Goal: Find specific page/section: Find specific page/section

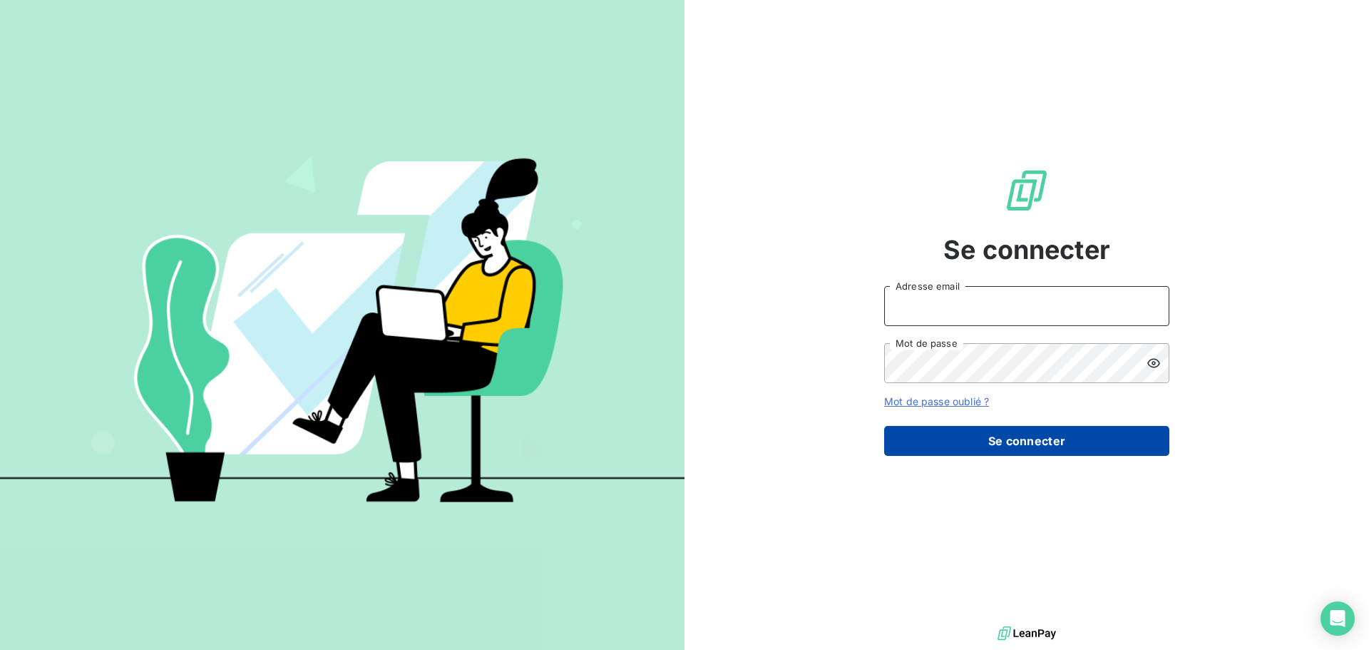
type input "[EMAIL_ADDRESS][DOMAIN_NAME]"
click at [966, 454] on button "Se connecter" at bounding box center [1026, 441] width 285 height 30
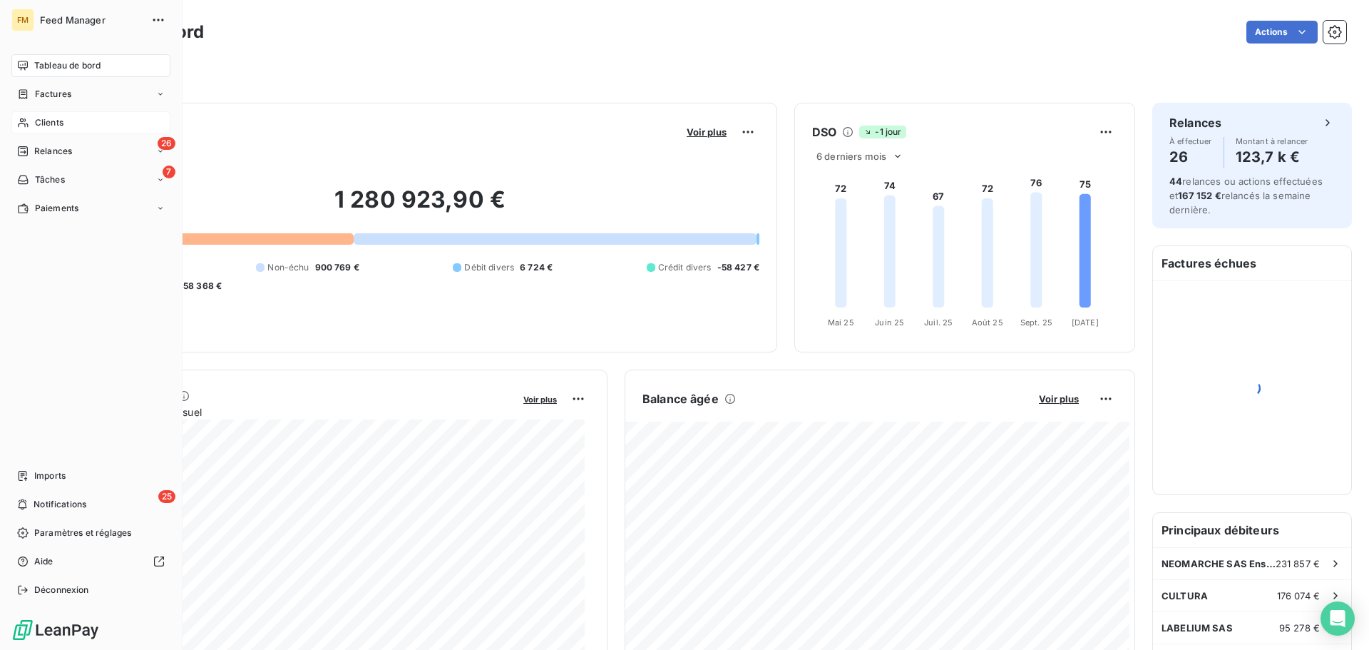
click at [24, 121] on icon at bounding box center [23, 122] width 10 height 9
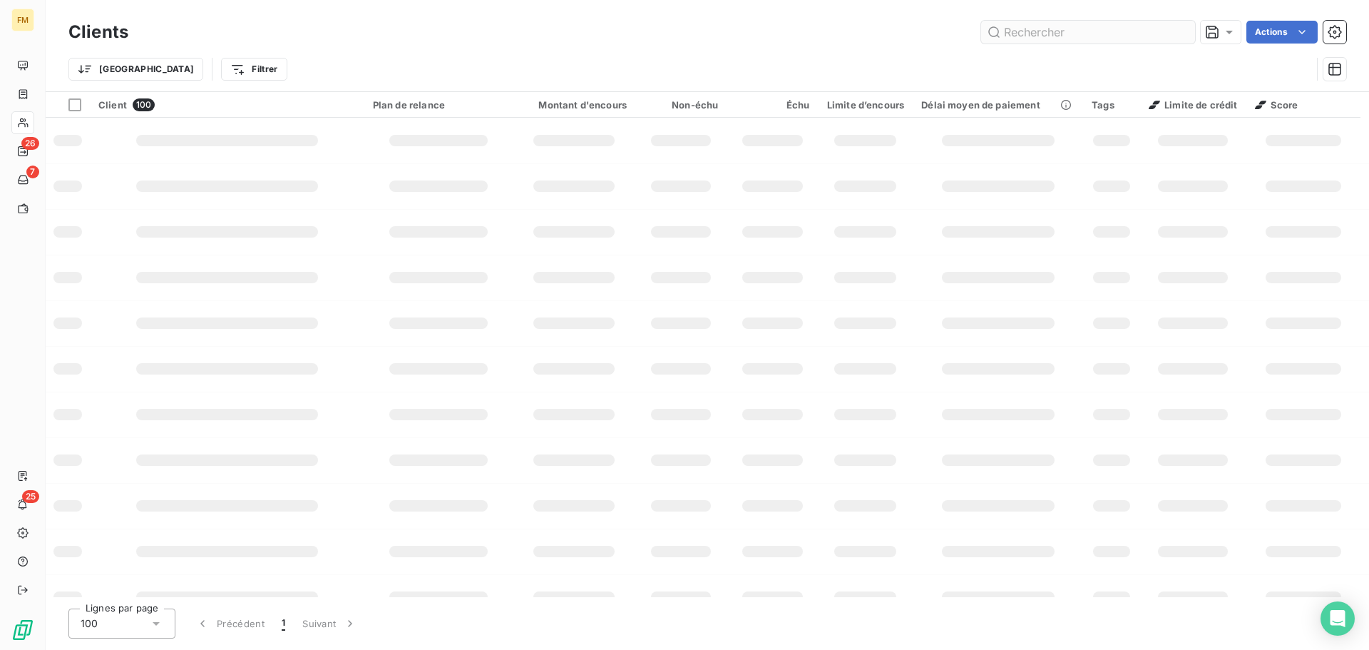
click at [1038, 34] on input "text" at bounding box center [1088, 32] width 214 height 23
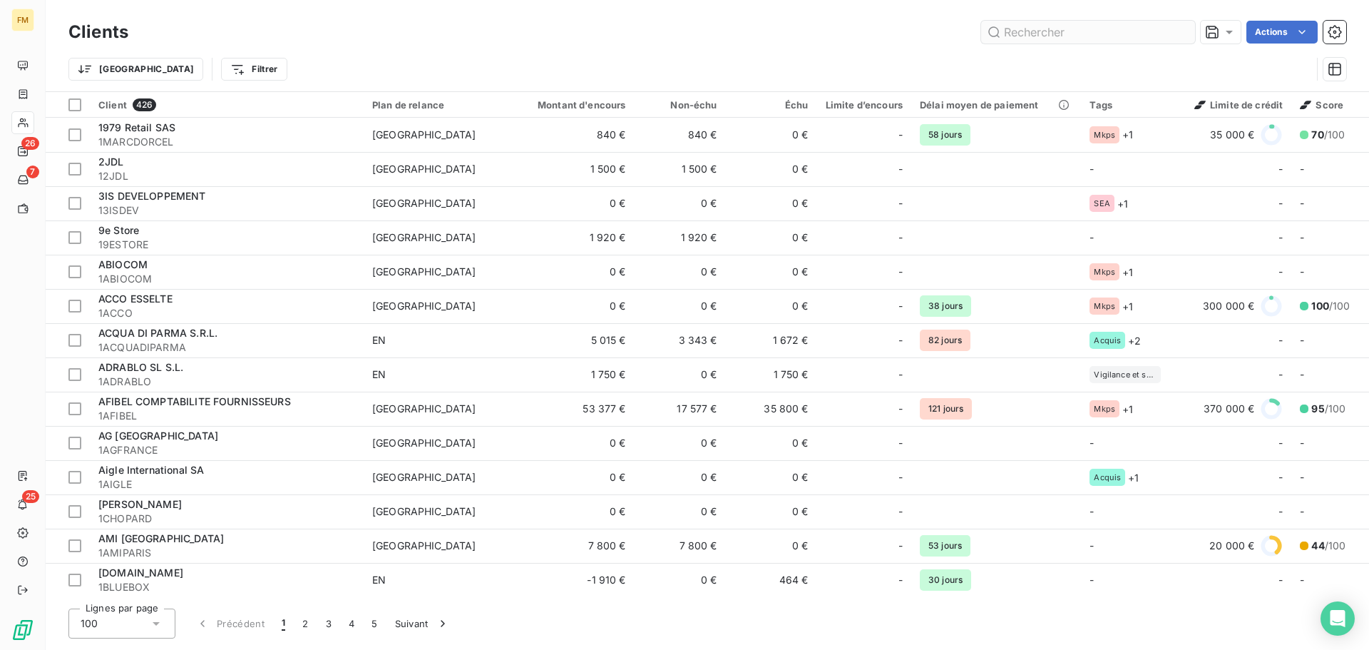
click at [1038, 34] on input "text" at bounding box center [1088, 32] width 214 height 23
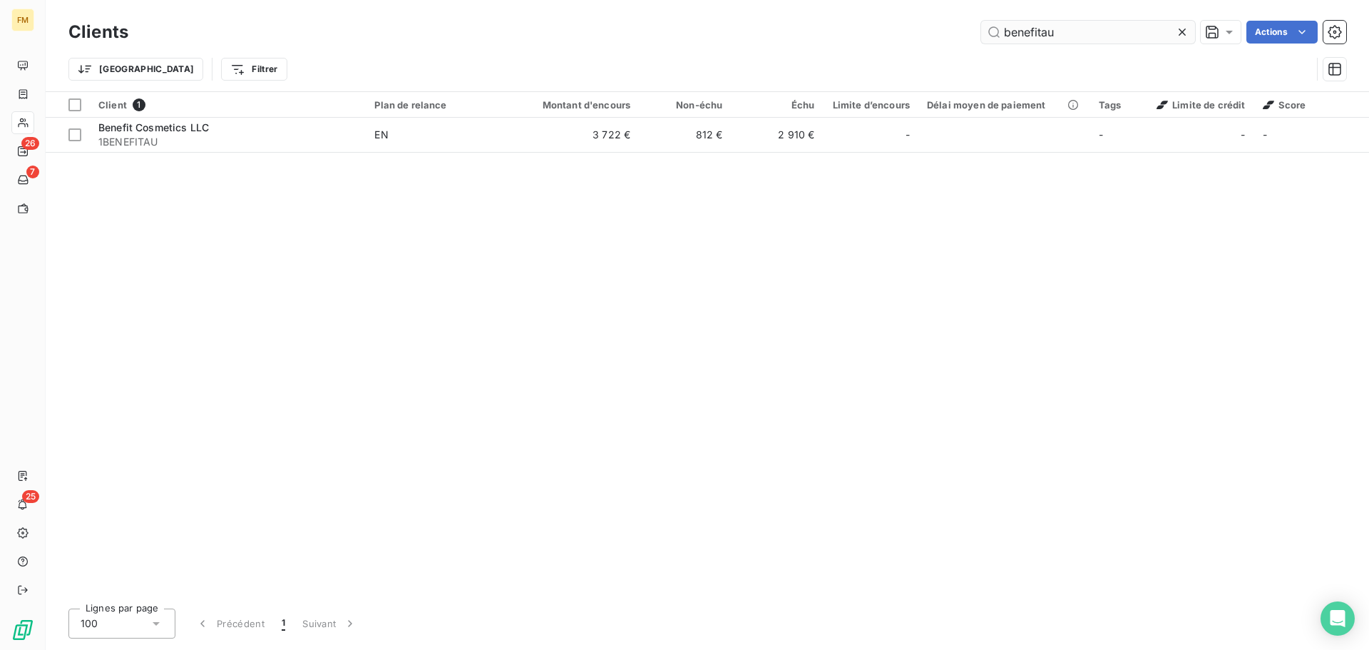
type input "benefitau"
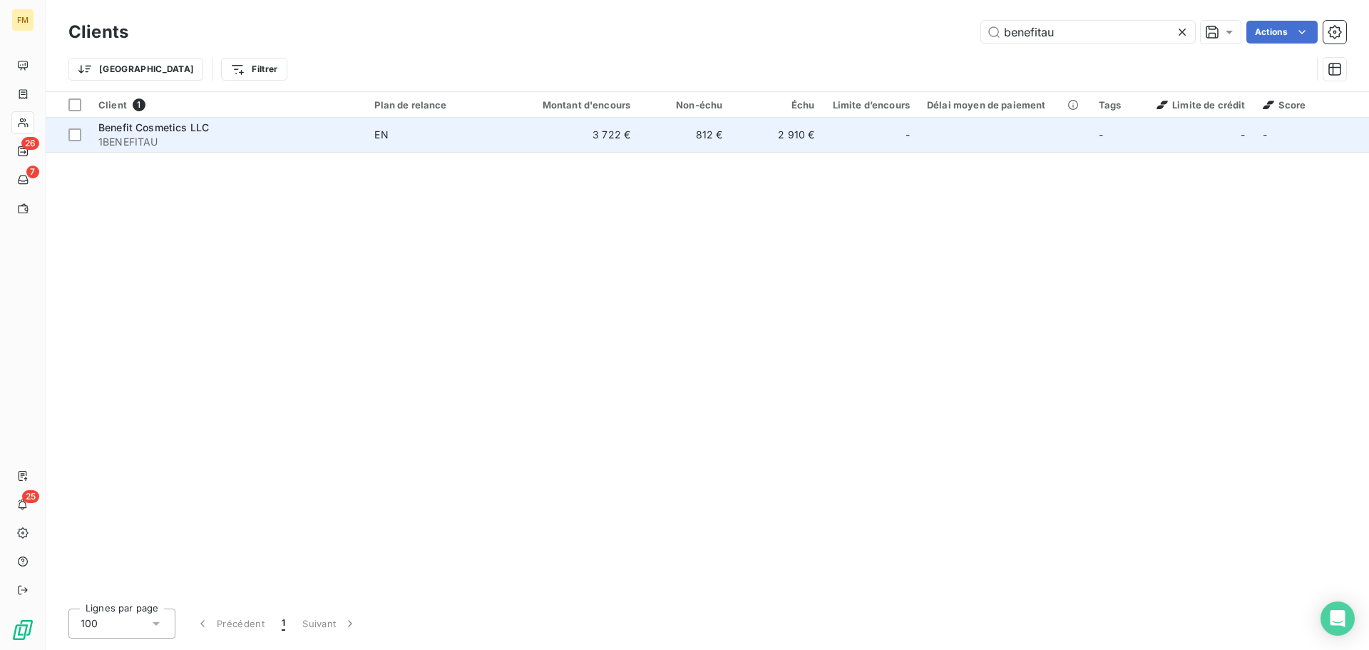
click at [606, 138] on td "3 722 €" at bounding box center [577, 135] width 123 height 34
